Goal: Task Accomplishment & Management: Use online tool/utility

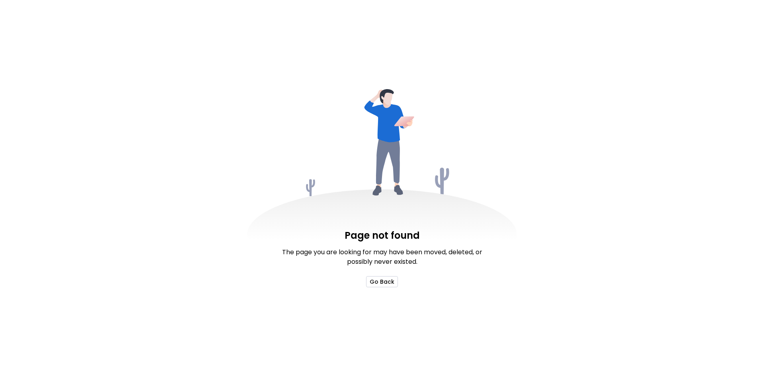
click at [378, 282] on button "Go Back" at bounding box center [382, 281] width 32 height 11
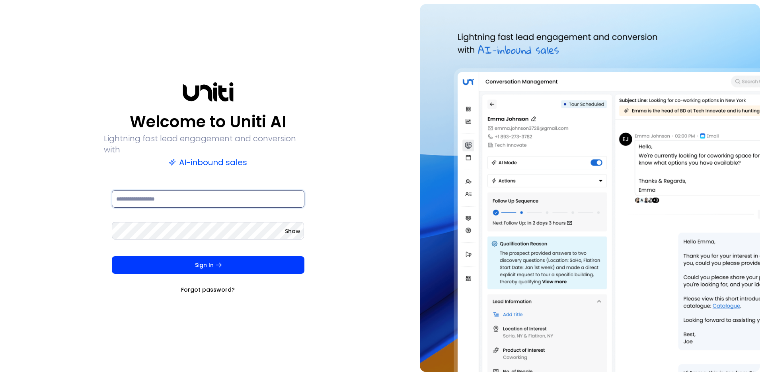
click at [193, 194] on input at bounding box center [208, 199] width 193 height 18
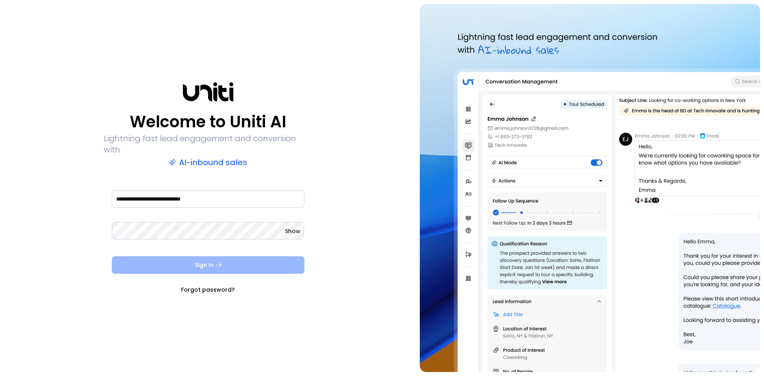
click at [196, 263] on button "Sign In" at bounding box center [208, 265] width 193 height 18
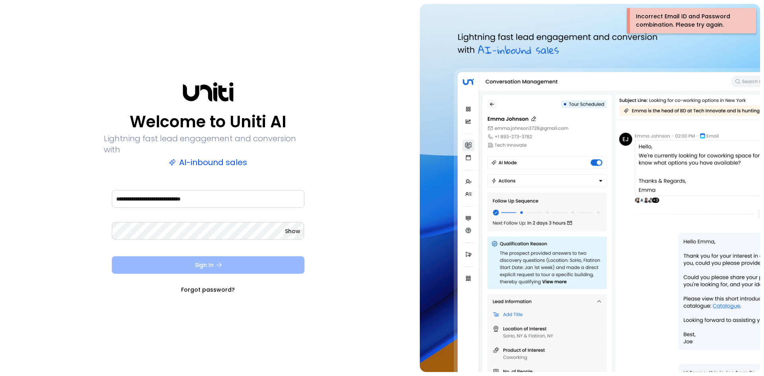
click at [204, 261] on button "Sign In" at bounding box center [208, 265] width 193 height 18
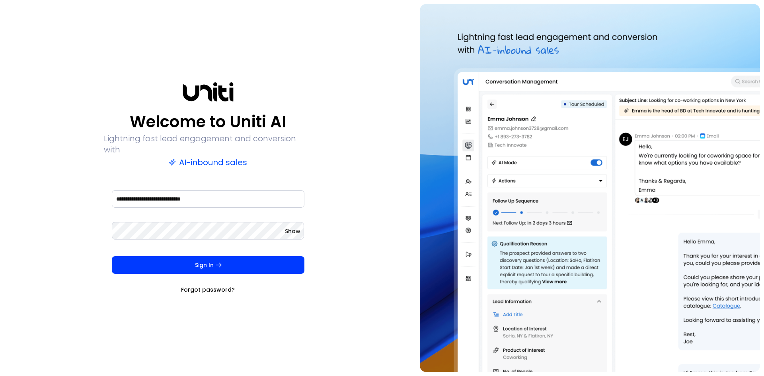
click at [296, 227] on span "Show" at bounding box center [293, 231] width 16 height 8
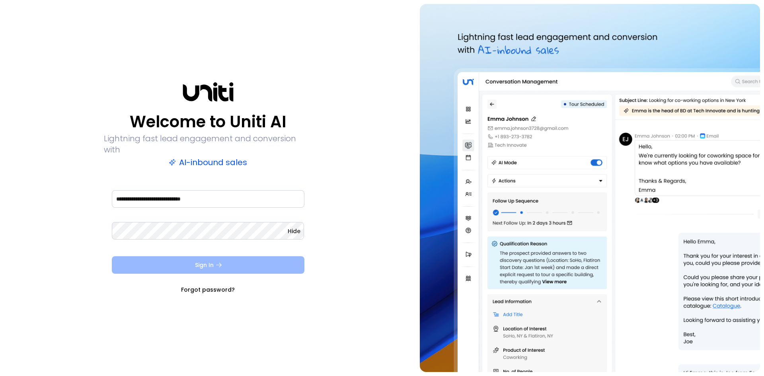
click at [196, 256] on button "Sign In" at bounding box center [208, 265] width 193 height 18
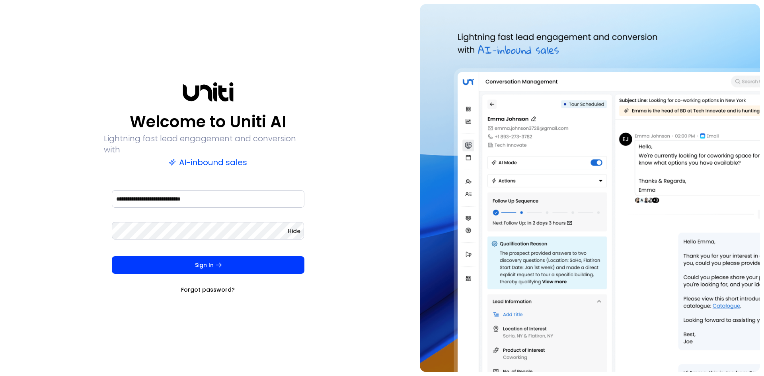
click at [708, 21] on img at bounding box center [590, 188] width 340 height 368
click at [587, 236] on img at bounding box center [590, 188] width 340 height 368
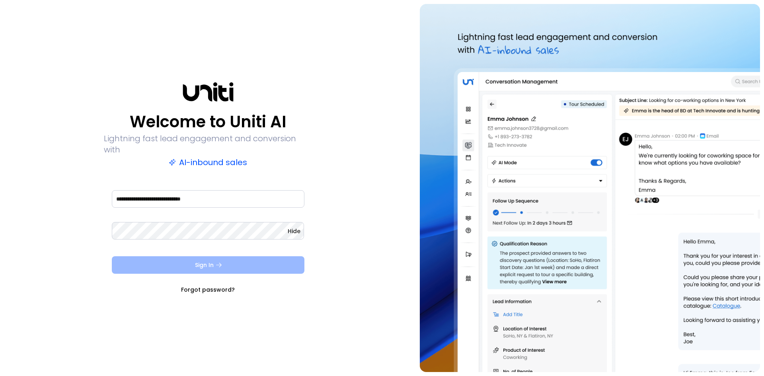
click at [214, 259] on button "Sign In" at bounding box center [208, 265] width 193 height 18
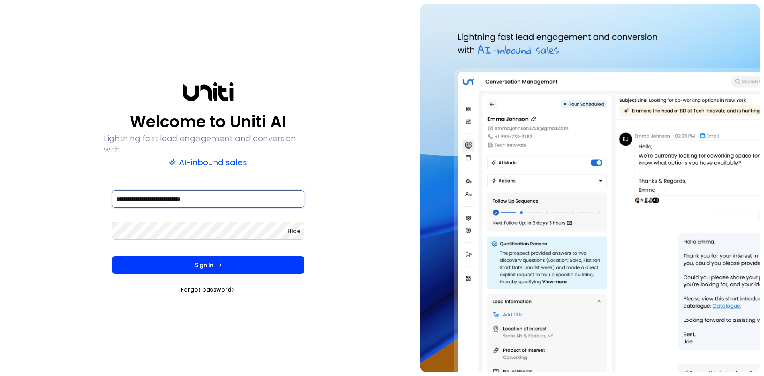
click at [218, 193] on input "**********" at bounding box center [208, 199] width 193 height 18
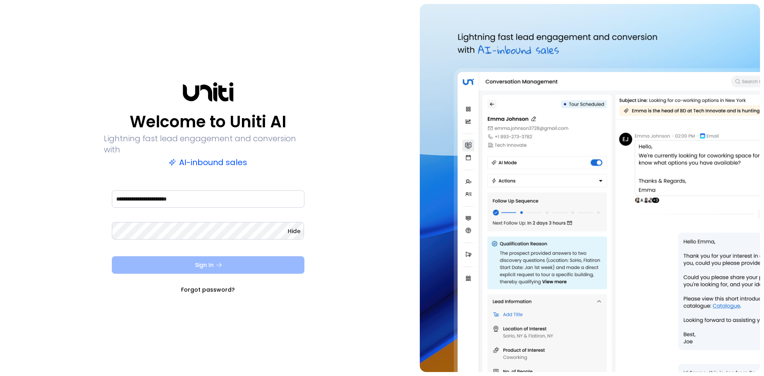
click at [207, 265] on button "Sign In" at bounding box center [208, 265] width 193 height 18
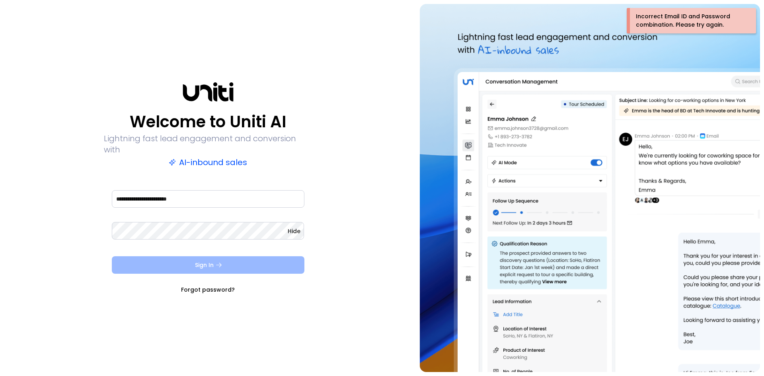
click at [205, 263] on button "Sign In" at bounding box center [208, 265] width 193 height 18
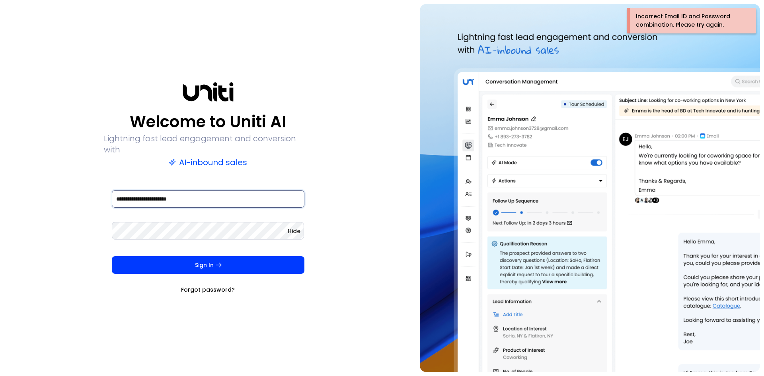
click at [210, 198] on input "**********" at bounding box center [208, 199] width 193 height 18
type input "*"
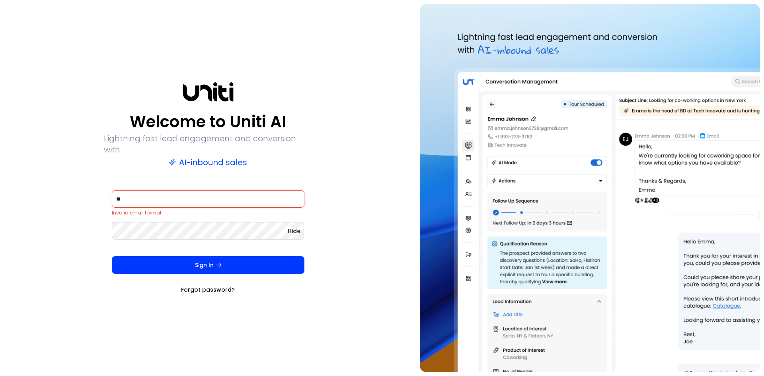
type input "**********"
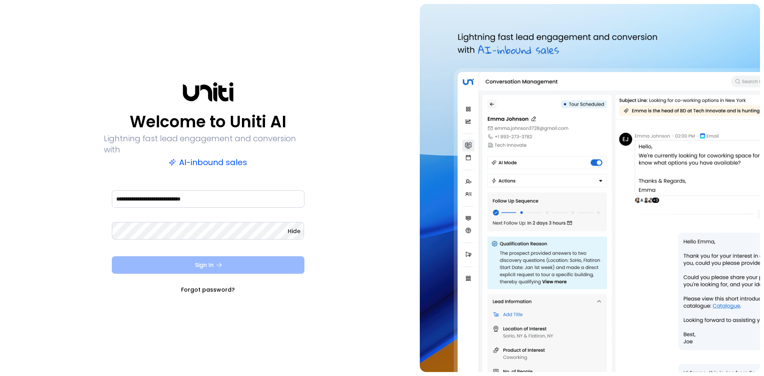
click at [216, 263] on icon "submit" at bounding box center [218, 264] width 7 height 7
click at [201, 259] on button "Sign In" at bounding box center [208, 265] width 193 height 18
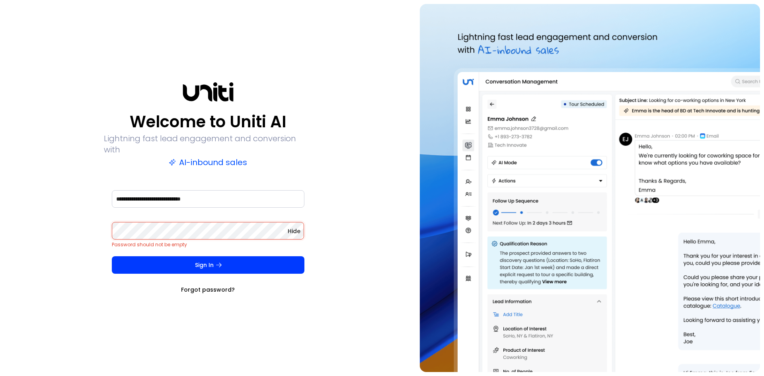
click at [210, 286] on link "Forgot password?" at bounding box center [208, 290] width 54 height 8
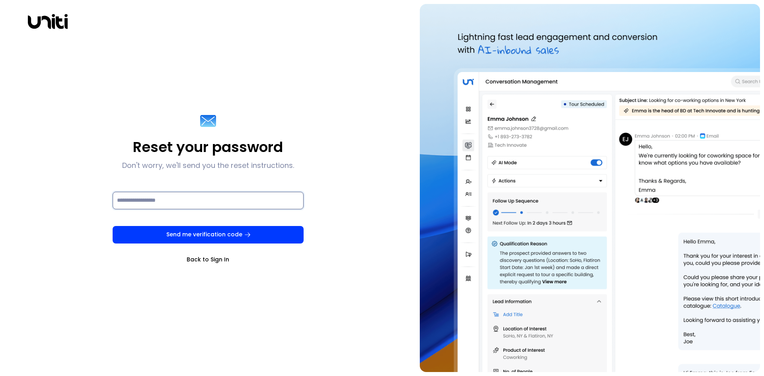
click at [157, 198] on input at bounding box center [208, 201] width 191 height 18
type input "**********"
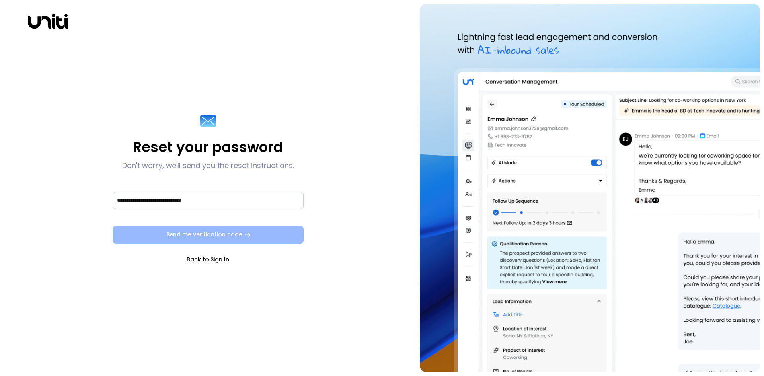
click at [201, 234] on button "Send me verification code" at bounding box center [208, 235] width 191 height 18
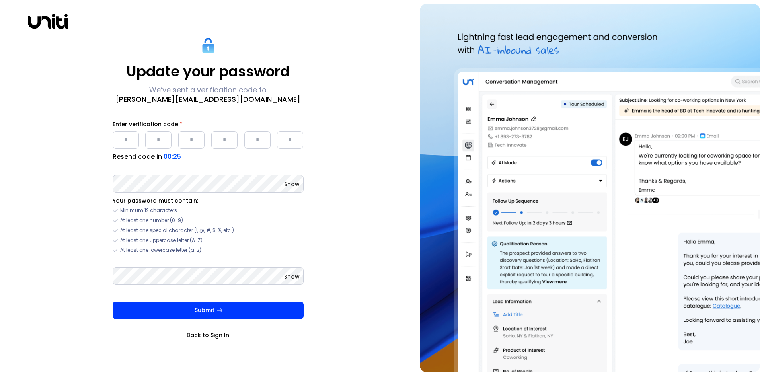
click at [129, 140] on input "Please enter OTP character 1" at bounding box center [126, 140] width 26 height 18
type input "*"
click at [156, 138] on input "Please enter OTP character 2" at bounding box center [158, 140] width 26 height 18
type input "*"
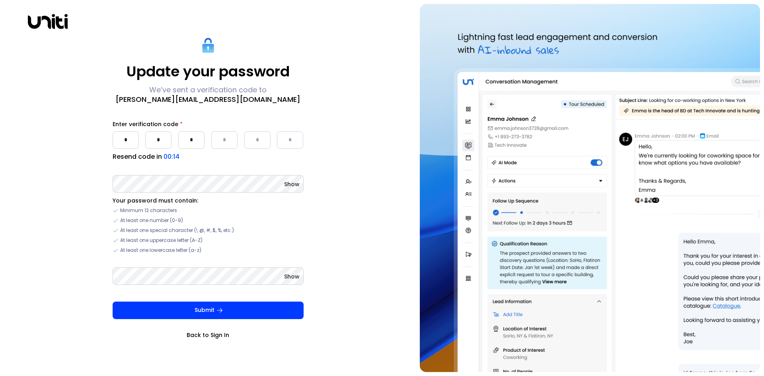
type input "*"
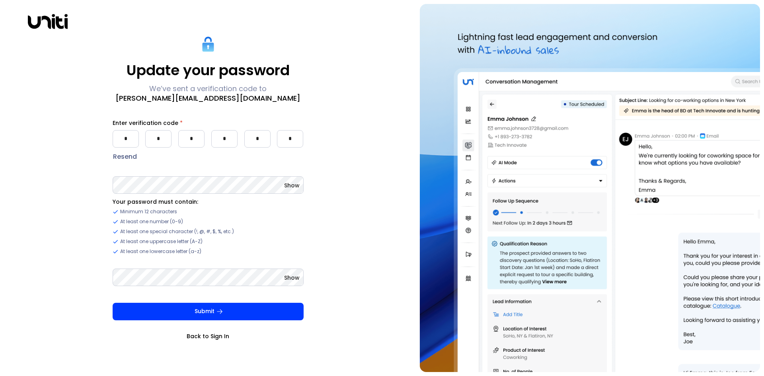
click at [290, 186] on span "Show" at bounding box center [292, 185] width 16 height 8
click at [292, 277] on span "Show" at bounding box center [292, 278] width 16 height 8
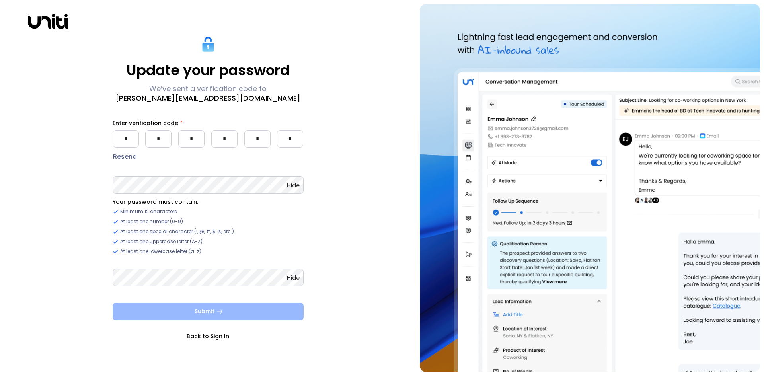
click at [220, 311] on icon "submit" at bounding box center [219, 311] width 7 height 7
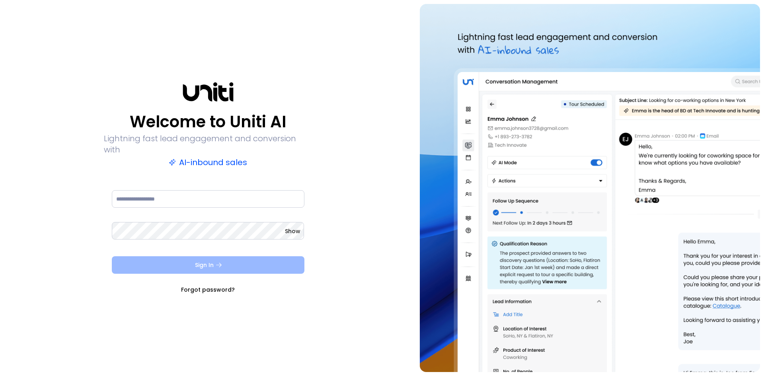
click at [204, 256] on button "Sign In" at bounding box center [208, 265] width 193 height 18
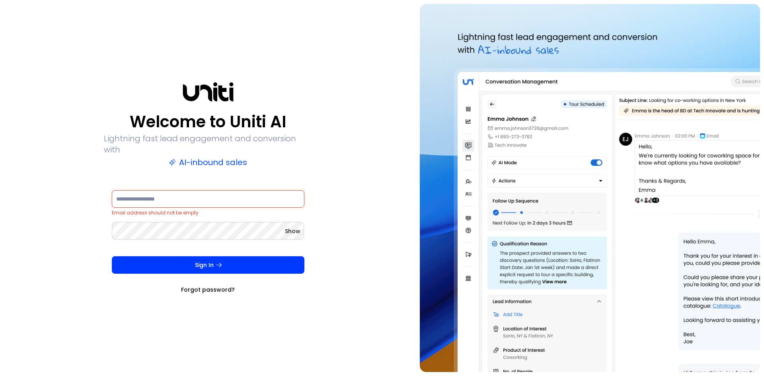
click at [228, 199] on input at bounding box center [208, 199] width 193 height 18
click at [222, 198] on input at bounding box center [208, 199] width 193 height 18
click at [260, 202] on div "Email address should not be empty" at bounding box center [208, 205] width 193 height 32
click at [291, 227] on span "Show" at bounding box center [293, 231] width 16 height 8
click at [193, 198] on input at bounding box center [208, 199] width 193 height 18
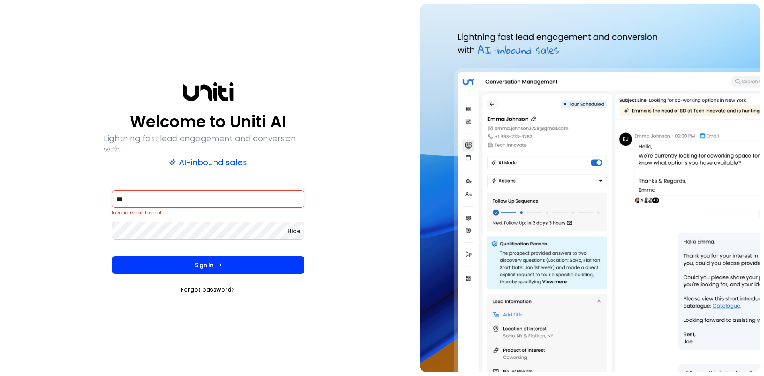
type input "**********"
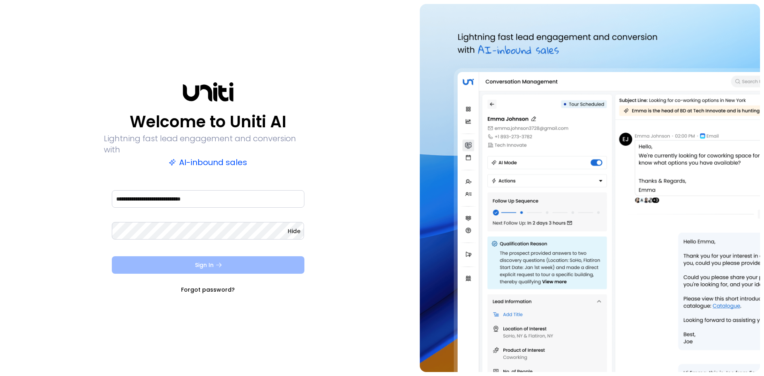
click at [204, 261] on button "Sign In" at bounding box center [208, 265] width 193 height 18
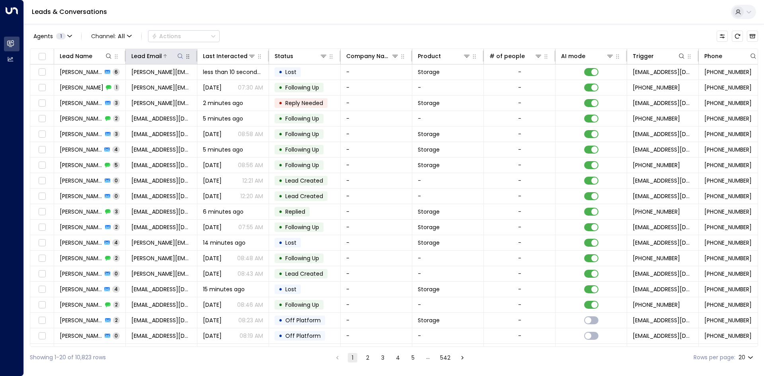
click at [180, 54] on icon at bounding box center [180, 56] width 6 height 6
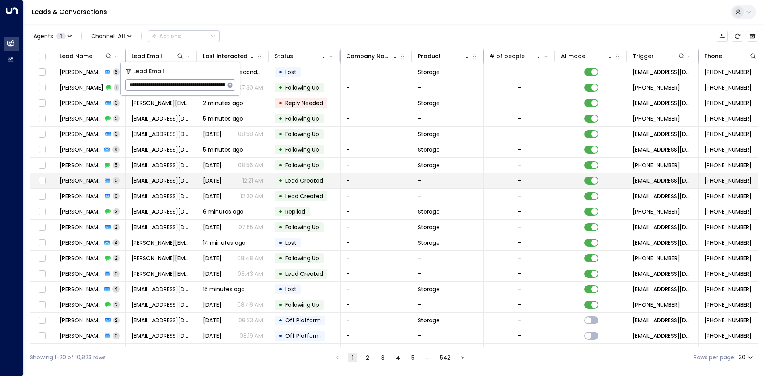
scroll to position [0, 106]
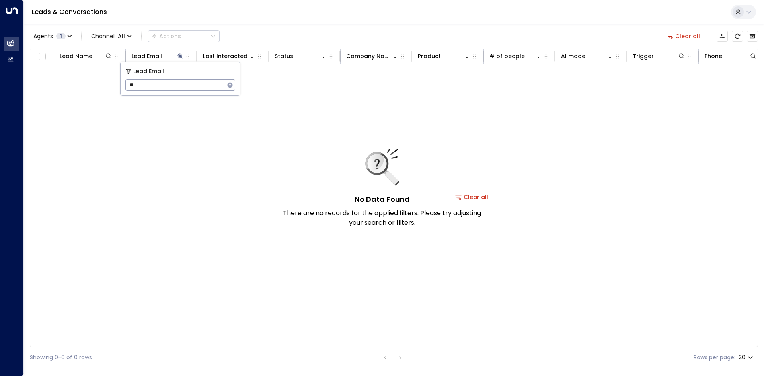
type input "*"
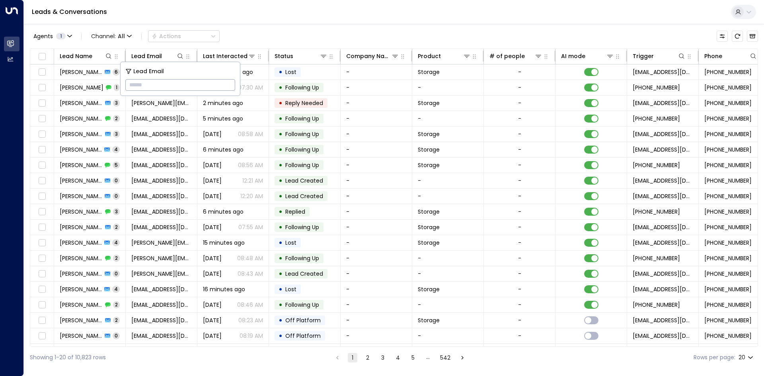
paste input "**********"
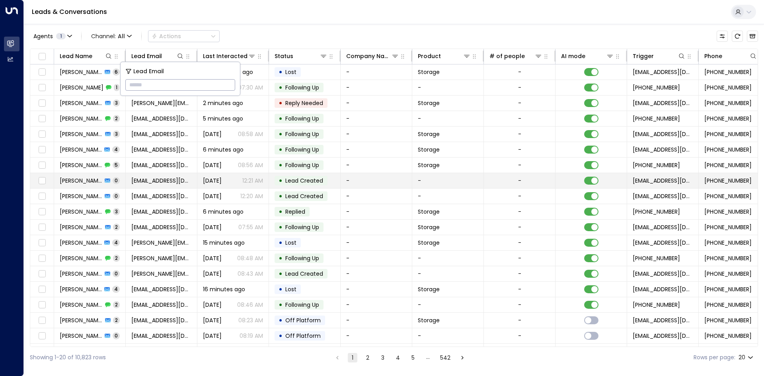
type input "**********"
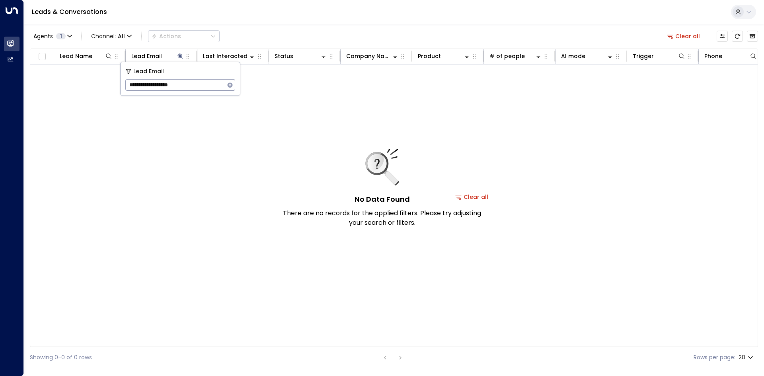
click at [480, 196] on div "No Data Found There are no records for the applied filters. Please try adjustin…" at bounding box center [381, 188] width 199 height 79
click at [484, 198] on button "Clear all" at bounding box center [472, 196] width 40 height 11
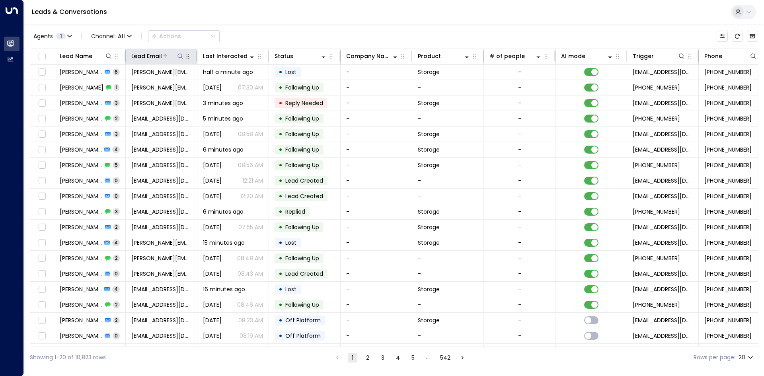
click at [181, 57] on icon at bounding box center [180, 56] width 6 height 6
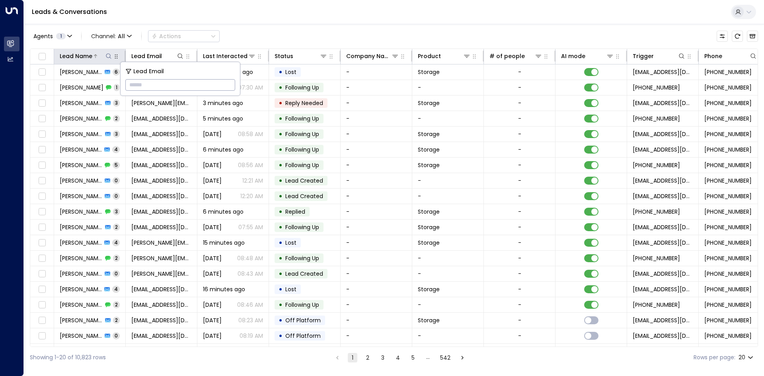
click at [108, 57] on icon at bounding box center [108, 56] width 6 height 6
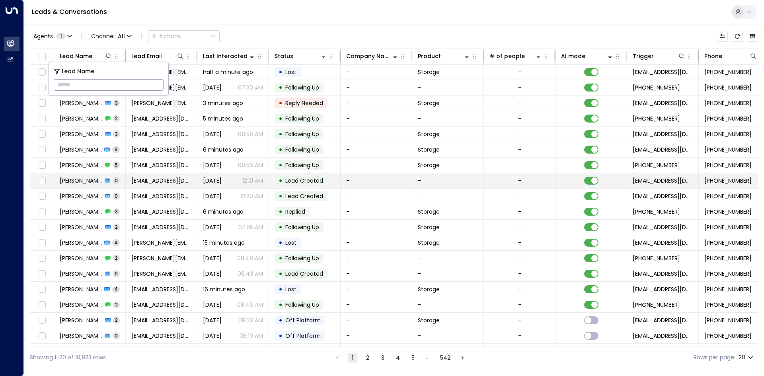
type input "**********"
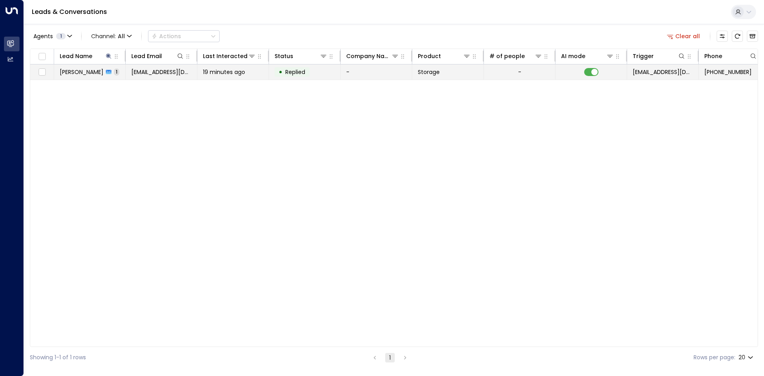
click at [218, 75] on span "19 minutes ago" at bounding box center [224, 72] width 42 height 8
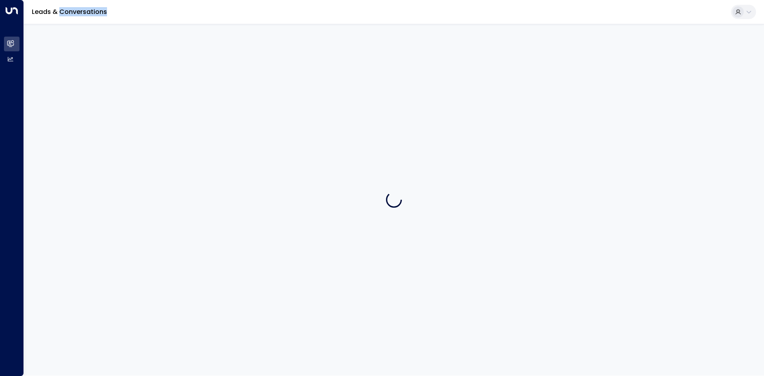
click at [218, 75] on div at bounding box center [394, 200] width 740 height 352
